Goal: Complete application form

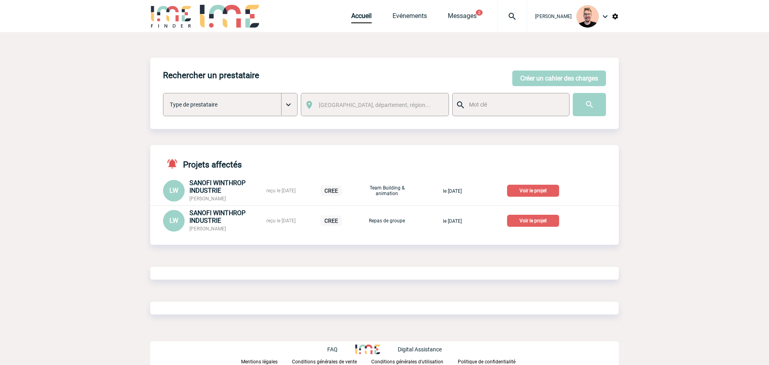
click at [500, 16] on img at bounding box center [512, 17] width 29 height 10
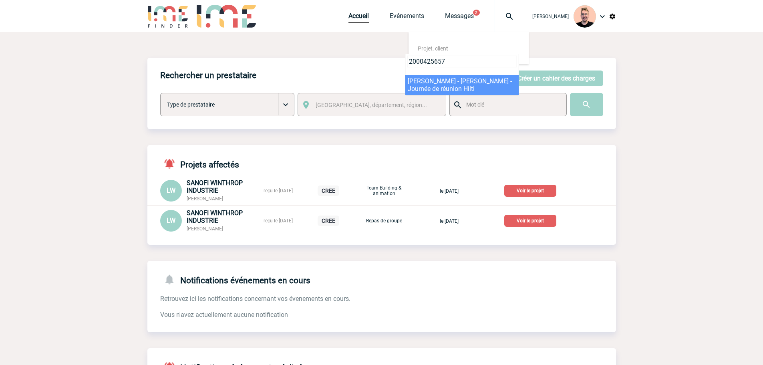
type input "2000425657"
select select "25158"
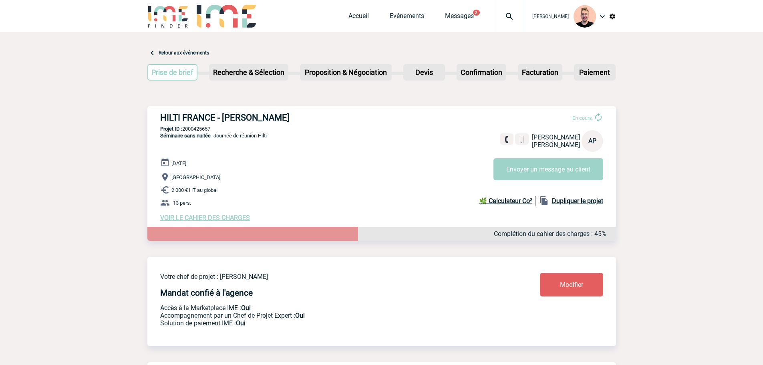
click at [256, 114] on h3 "HILTI FRANCE - [PERSON_NAME]" at bounding box center [280, 118] width 240 height 10
copy h3 "PERCELA"
click at [230, 118] on h3 "HILTI FRANCE - [PERSON_NAME]" at bounding box center [280, 118] width 240 height 10
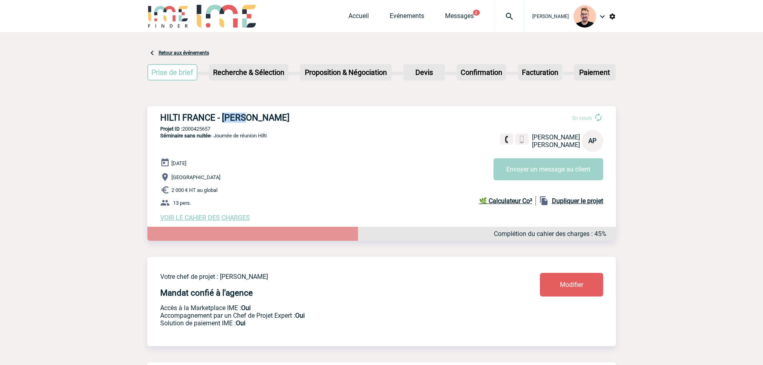
copy h3 "[PERSON_NAME]"
click at [231, 118] on h3 "HILTI FRANCE - [PERSON_NAME]" at bounding box center [280, 118] width 240 height 10
drag, startPoint x: 223, startPoint y: 117, endPoint x: 282, endPoint y: 118, distance: 59.3
click at [282, 118] on h3 "HILTI FRANCE - [PERSON_NAME]" at bounding box center [280, 118] width 240 height 10
copy h3 "[PERSON_NAME]"
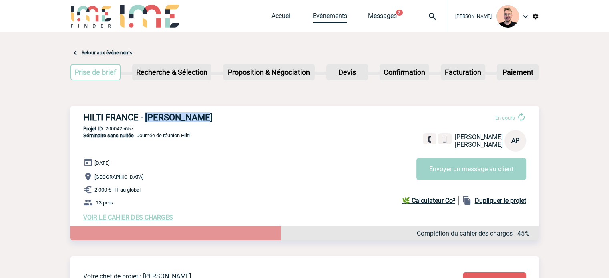
click at [313, 19] on link "Evénements" at bounding box center [330, 17] width 34 height 11
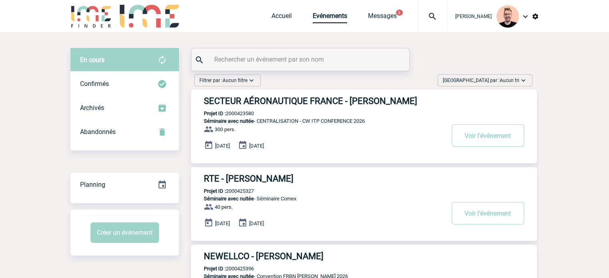
click at [503, 82] on span "Aucun tri" at bounding box center [510, 81] width 20 height 6
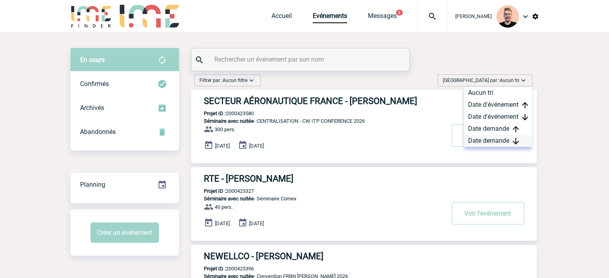
click at [484, 137] on div "Date demande" at bounding box center [498, 141] width 68 height 12
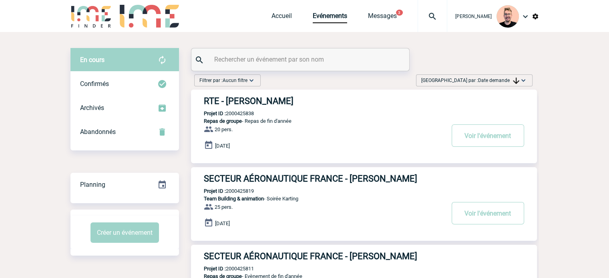
click at [256, 98] on h3 "RTE - Marisa RICHARD" at bounding box center [324, 101] width 240 height 10
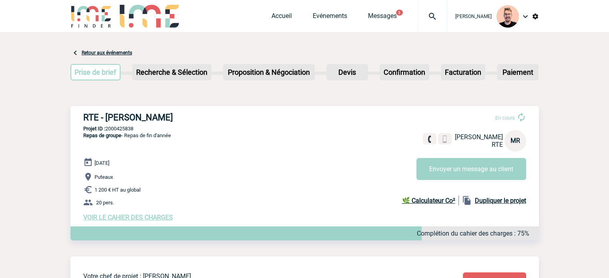
click at [95, 19] on img at bounding box center [91, 16] width 42 height 23
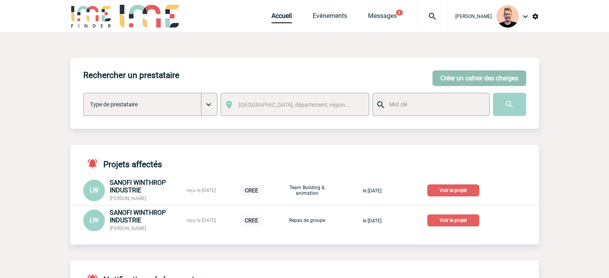
click at [452, 77] on button "Créer un cahier des charges" at bounding box center [480, 78] width 94 height 16
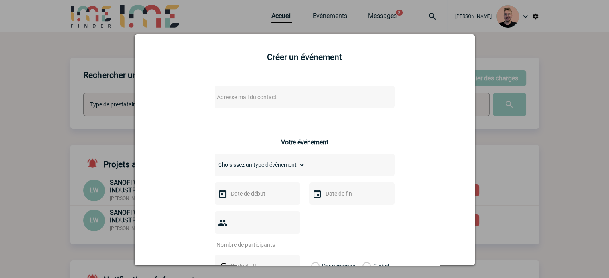
click at [250, 104] on div "Adresse mail du contact" at bounding box center [305, 97] width 180 height 22
click at [248, 100] on span "Adresse mail du contact" at bounding box center [247, 97] width 60 height 6
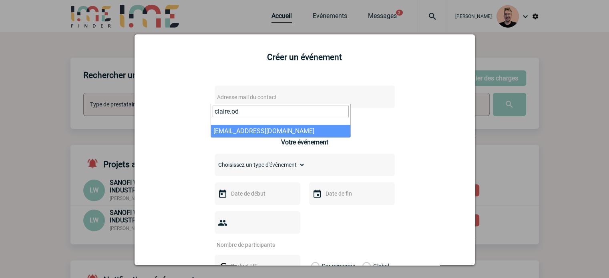
type input "claire.od"
select select "126880"
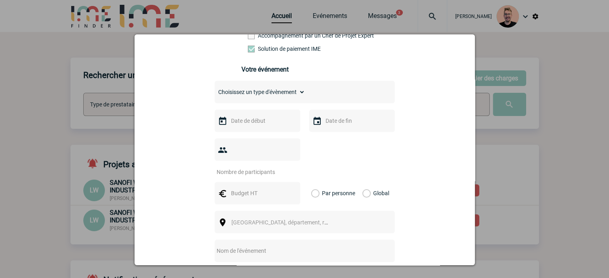
scroll to position [160, 0]
click at [295, 96] on select "Choisissez un type d'évènement Séminaire avec nuitée Séminaire sans nuitée Repa…" at bounding box center [260, 90] width 91 height 11
select select "3"
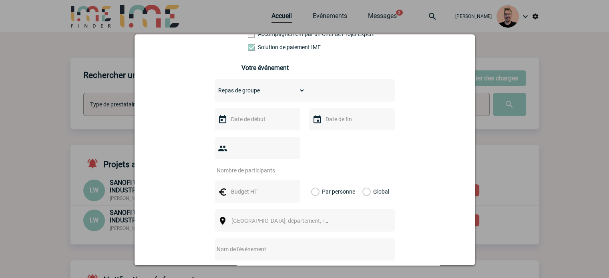
click at [215, 87] on select "Choisissez un type d'évènement Séminaire avec nuitée Séminaire sans nuitée Repa…" at bounding box center [260, 90] width 91 height 11
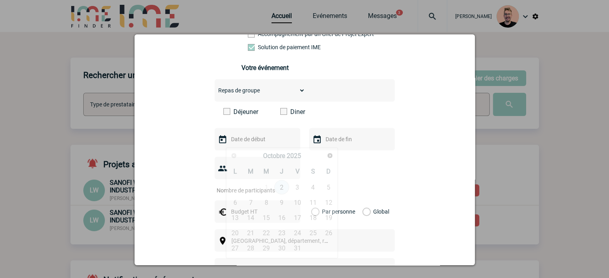
click at [244, 145] on input "text" at bounding box center [256, 139] width 55 height 10
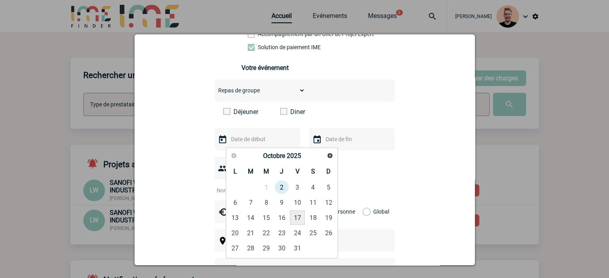
click at [299, 217] on link "17" at bounding box center [297, 218] width 15 height 14
type input "17-10-2025"
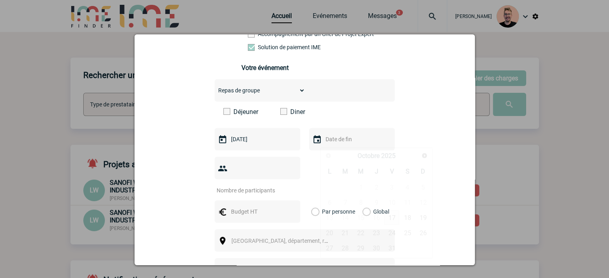
click at [333, 144] on input "text" at bounding box center [351, 139] width 55 height 10
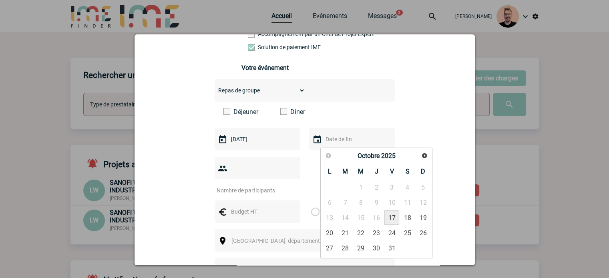
click at [388, 214] on link "17" at bounding box center [392, 218] width 15 height 14
type input "17-10-2025"
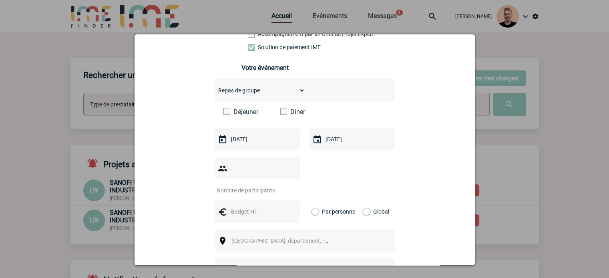
click at [266, 185] on input "number" at bounding box center [252, 190] width 75 height 10
click at [255, 185] on input "number" at bounding box center [252, 190] width 75 height 10
type input "60"
click at [225, 113] on span at bounding box center [227, 111] width 7 height 7
click at [0, 0] on input "Déjeuner" at bounding box center [0, 0] width 0 height 0
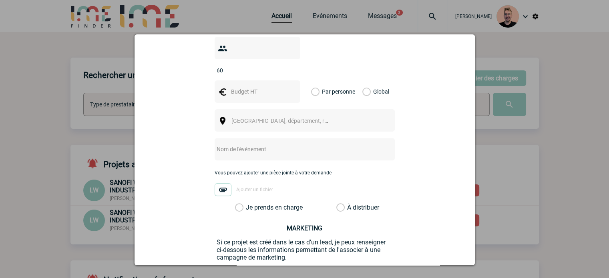
scroll to position [240, 0]
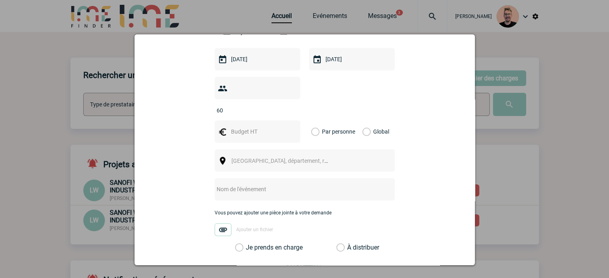
click at [238, 127] on input "text" at bounding box center [256, 132] width 55 height 10
type input "3150"
click at [363, 121] on label "Global" at bounding box center [365, 132] width 5 height 22
click at [0, 0] on input "Global" at bounding box center [0, 0] width 0 height 0
click at [288, 158] on span "Ville, département, région..." at bounding box center [287, 161] width 111 height 6
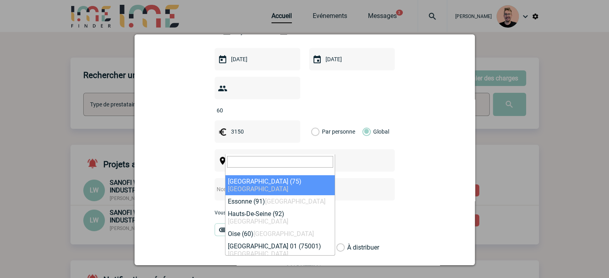
type input "a"
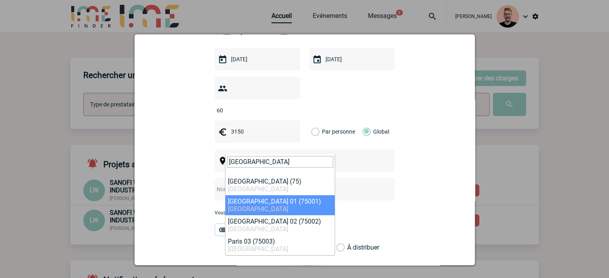
type input "paris"
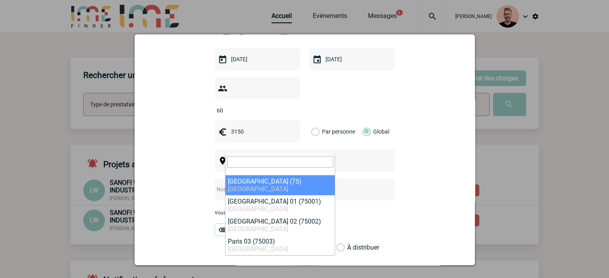
select select "3"
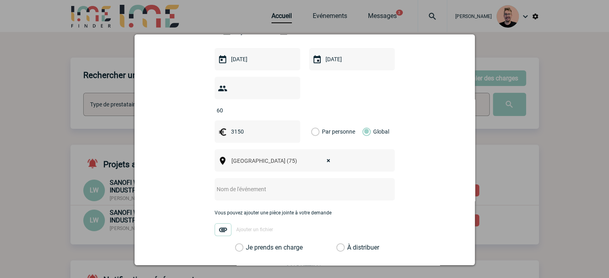
click at [243, 184] on input "text" at bounding box center [294, 189] width 159 height 10
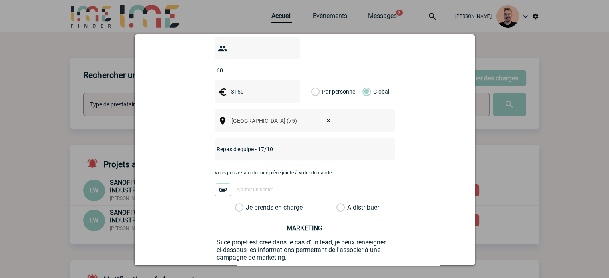
scroll to position [320, 0]
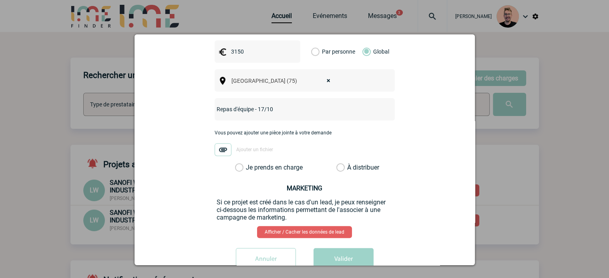
type input "Repas d'équipe - 17/10"
click at [249, 164] on label "Je prends en charge" at bounding box center [242, 168] width 14 height 8
click at [0, 0] on input "Je prends en charge" at bounding box center [0, 0] width 0 height 0
click at [329, 250] on button "Valider" at bounding box center [344, 259] width 60 height 22
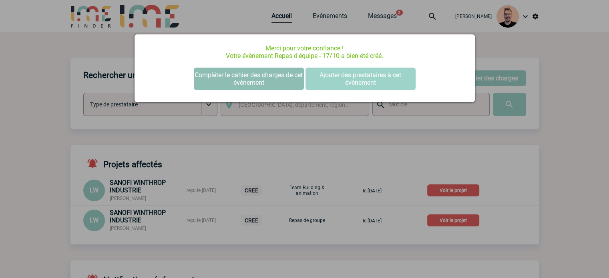
click at [220, 77] on button "Compléter le cahier des charges de cet événement" at bounding box center [249, 79] width 110 height 22
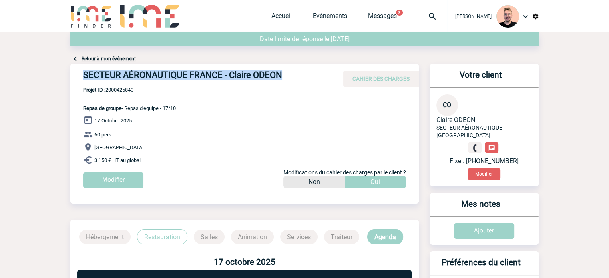
drag, startPoint x: 284, startPoint y: 75, endPoint x: 70, endPoint y: 78, distance: 213.5
click at [70, 78] on div "SECTEUR AÉRONAUTIQUE FRANCE - Claire ODEON CAHIER DES CHARGES" at bounding box center [244, 75] width 348 height 23
copy h4 "SECTEUR AÉRONAUTIQUE FRANCE - Claire ODEON"
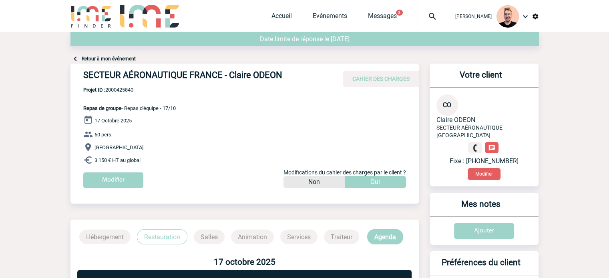
click at [131, 89] on span "Projet ID : 2000425840" at bounding box center [129, 90] width 93 height 6
copy span "2000425840"
